Goal: Use online tool/utility: Utilize a website feature to perform a specific function

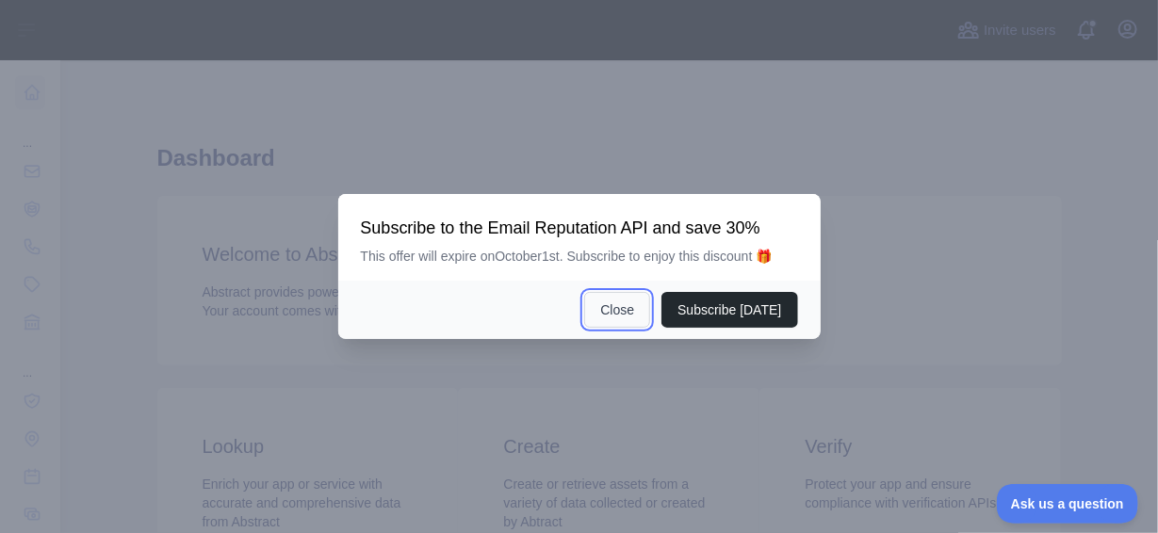
click at [623, 310] on button "Close" at bounding box center [617, 310] width 66 height 36
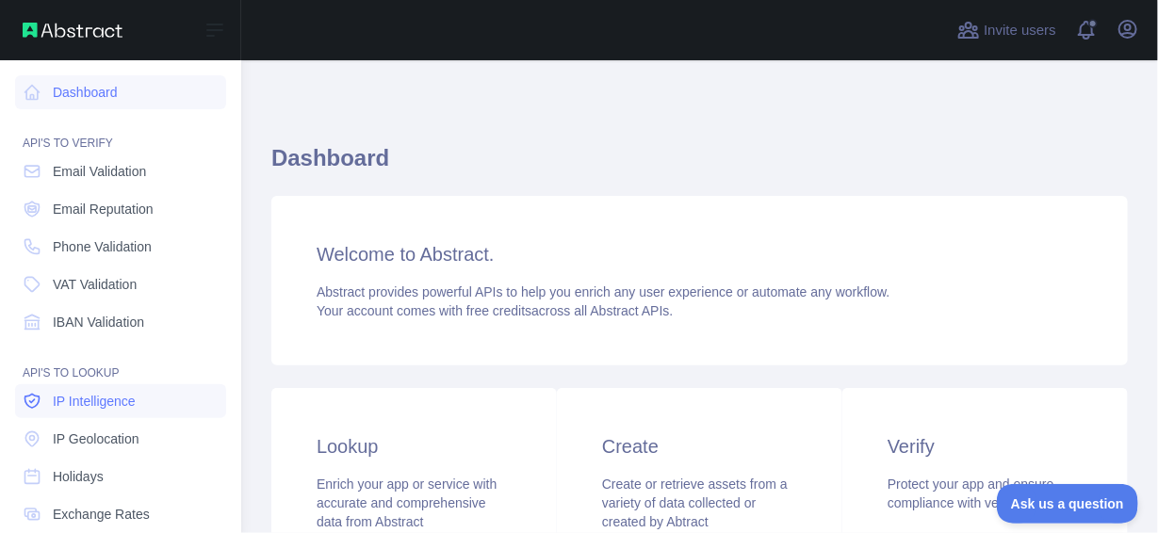
click at [120, 407] on span "IP Intelligence" at bounding box center [94, 401] width 83 height 19
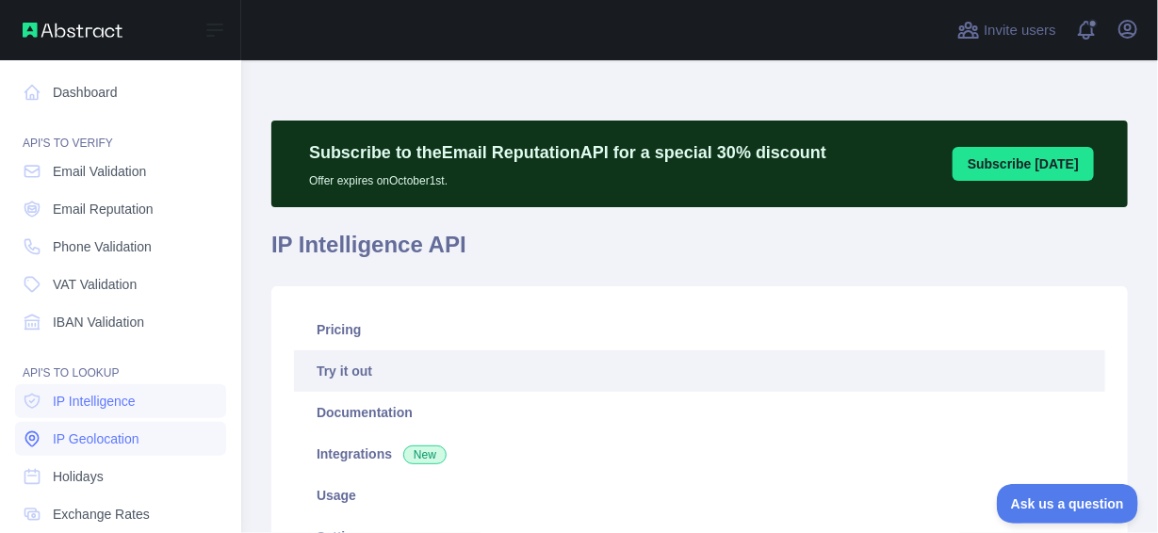
type textarea "**********"
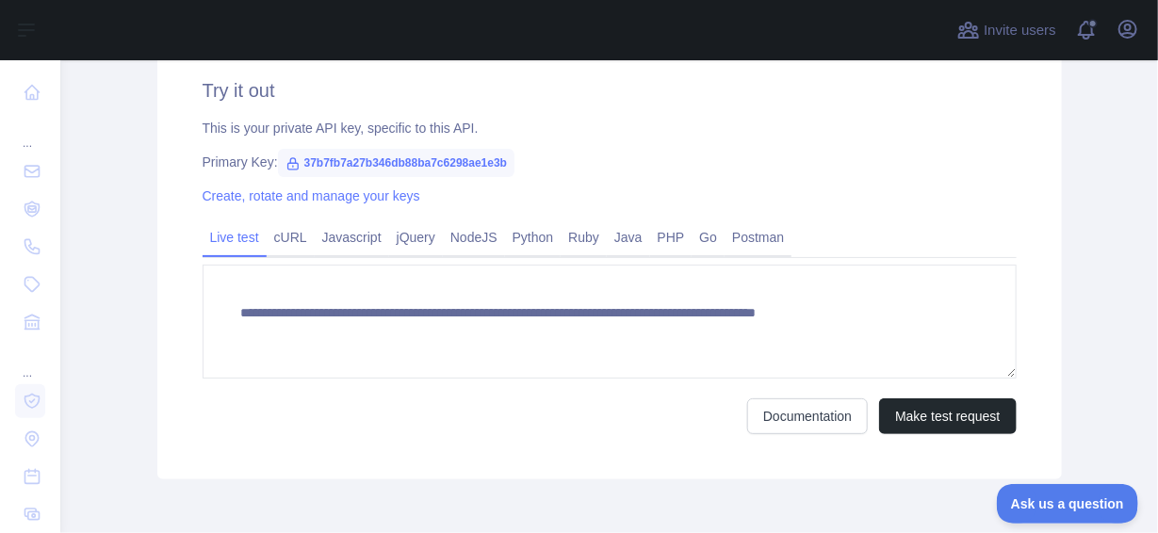
scroll to position [728, 0]
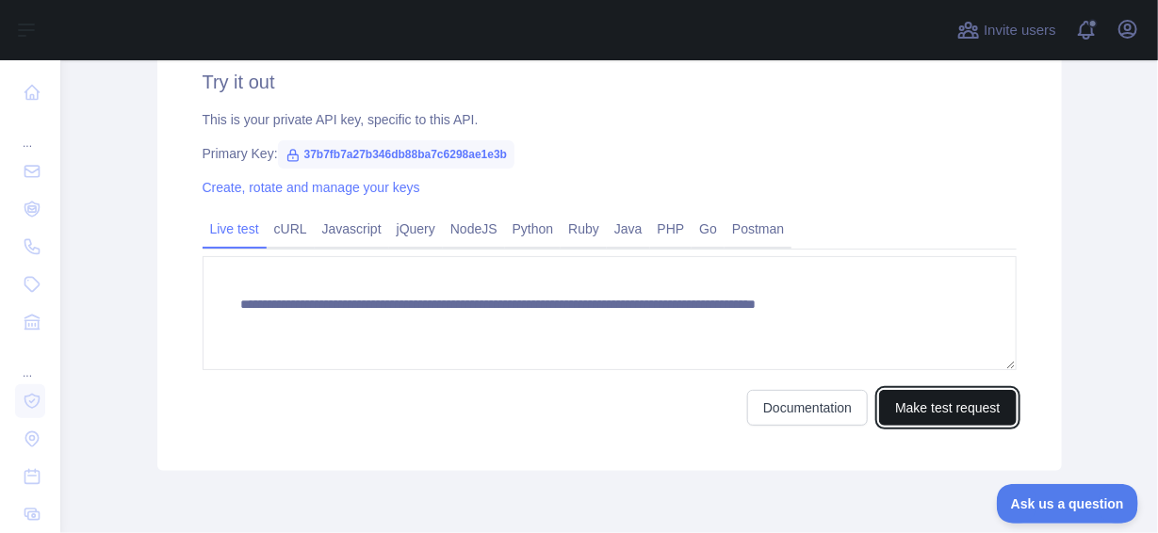
click at [935, 405] on button "Make test request" at bounding box center [947, 408] width 137 height 36
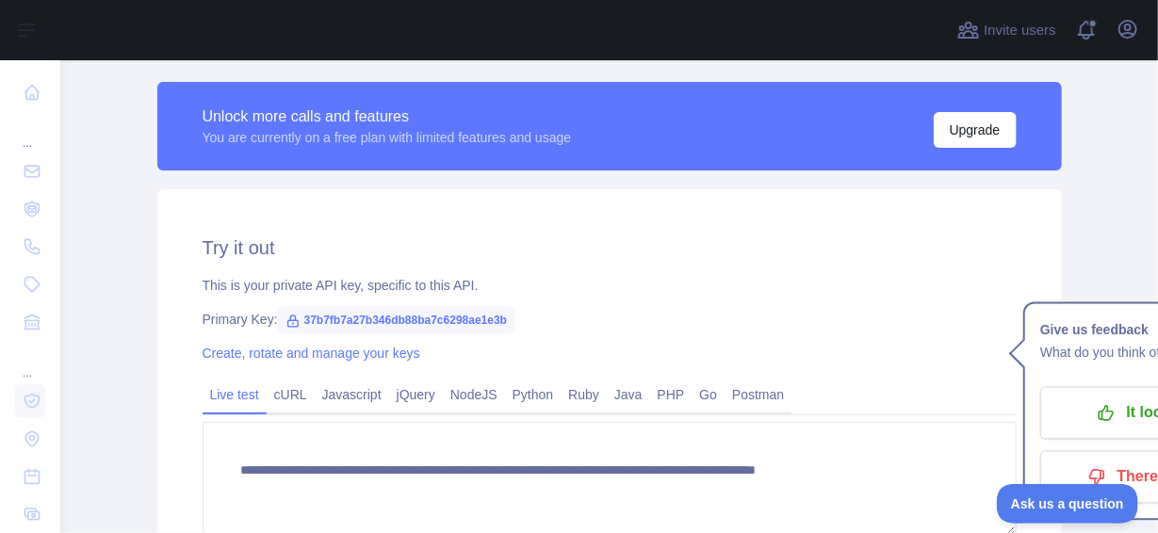
scroll to position [565, 0]
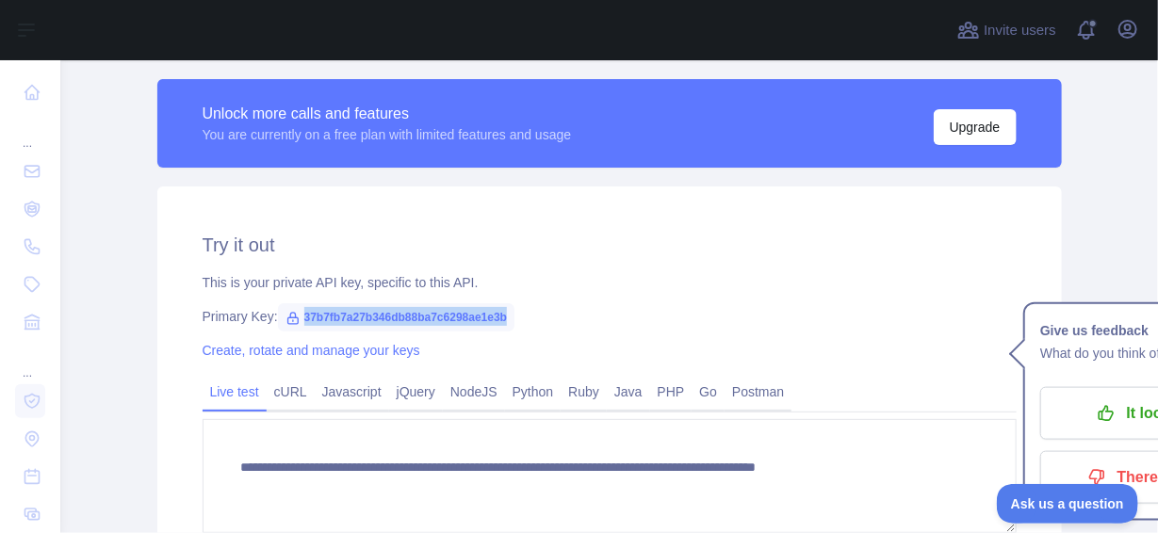
drag, startPoint x: 500, startPoint y: 319, endPoint x: 295, endPoint y: 313, distance: 205.5
click at [295, 313] on span "37b7fb7a27b346db88ba7c6298ae1e3b" at bounding box center [396, 317] width 236 height 28
copy span "37b7fb7a27b346db88ba7c6298ae1e3b"
click at [329, 351] on link "Create, rotate and manage your keys" at bounding box center [312, 350] width 218 height 15
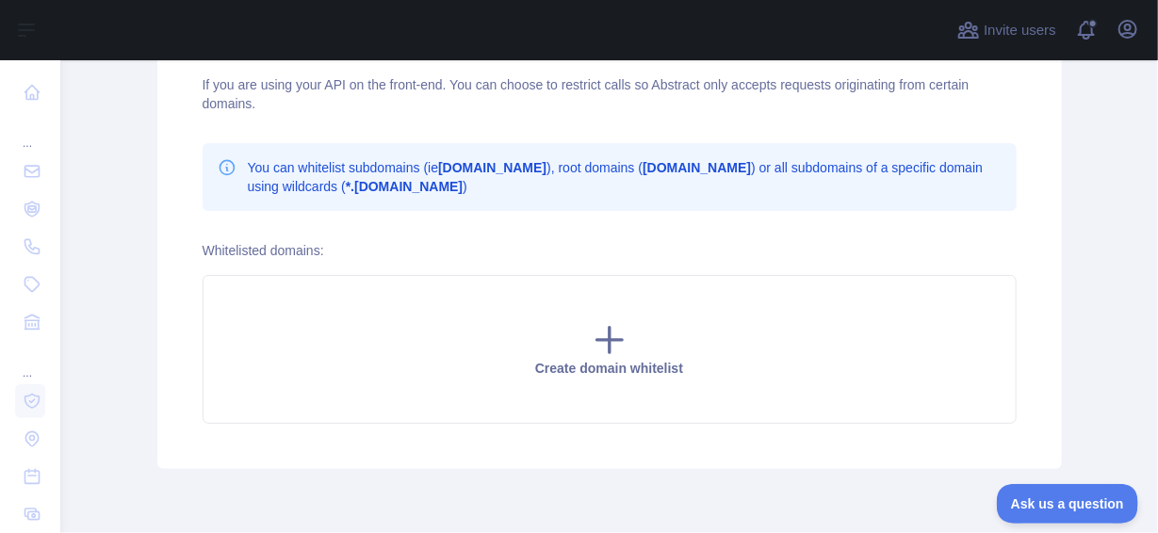
scroll to position [957, 0]
